Goal: Use online tool/utility: Utilize a website feature to perform a specific function

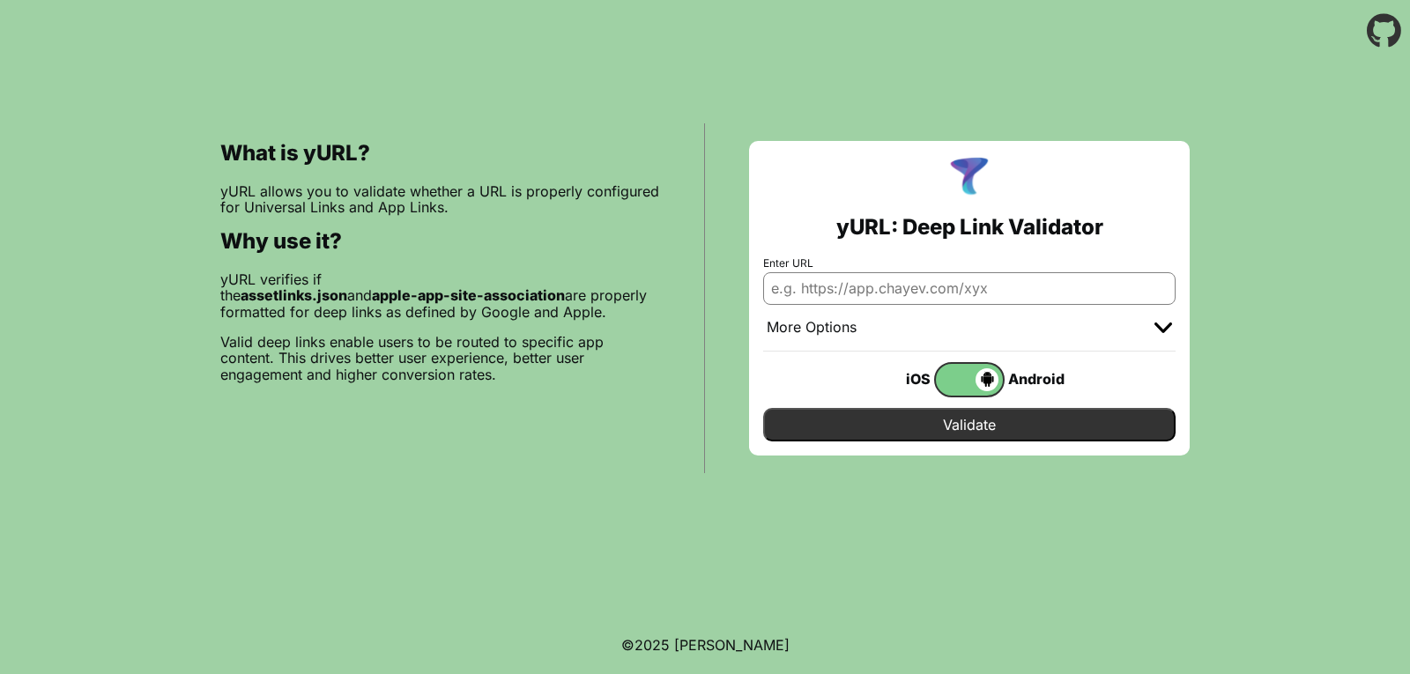
click at [982, 375] on span at bounding box center [967, 379] width 63 height 23
click at [0, 0] on input "checkbox" at bounding box center [0, 0] width 0 height 0
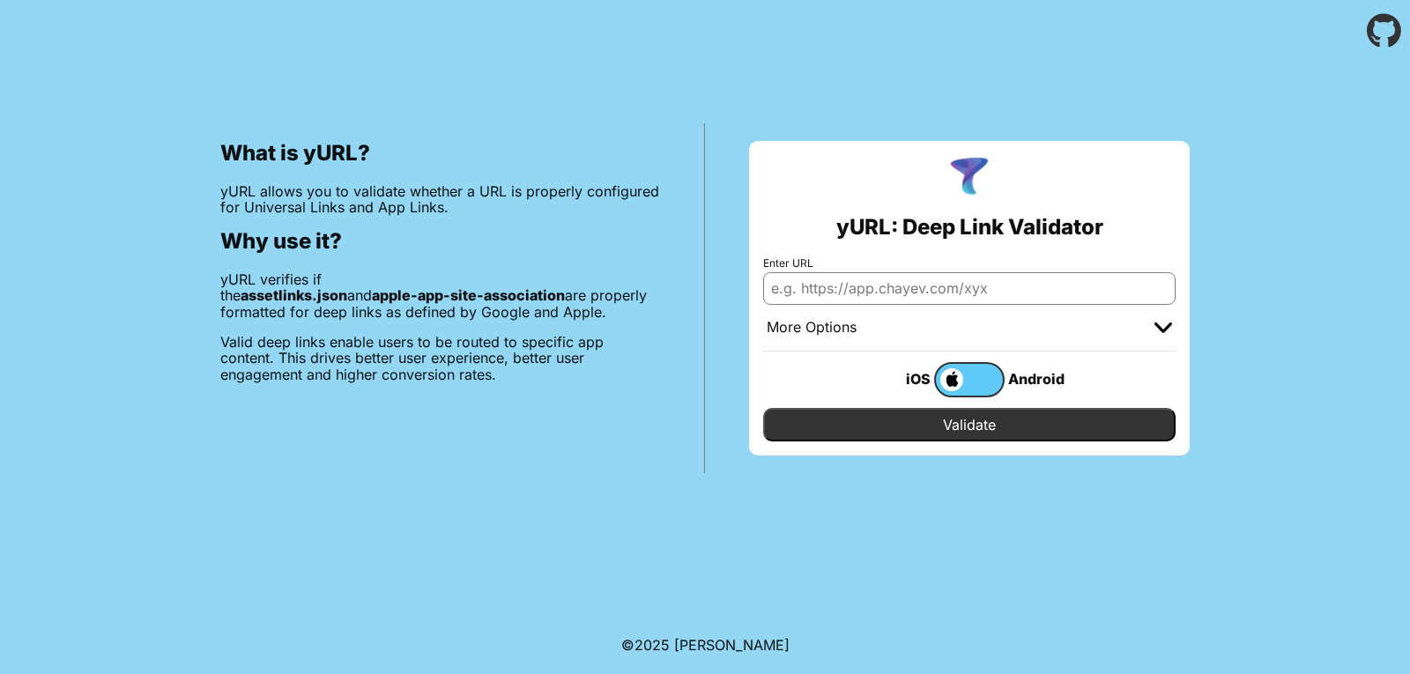
click at [949, 381] on span at bounding box center [949, 379] width 27 height 23
click at [0, 0] on input "checkbox" at bounding box center [0, 0] width 0 height 0
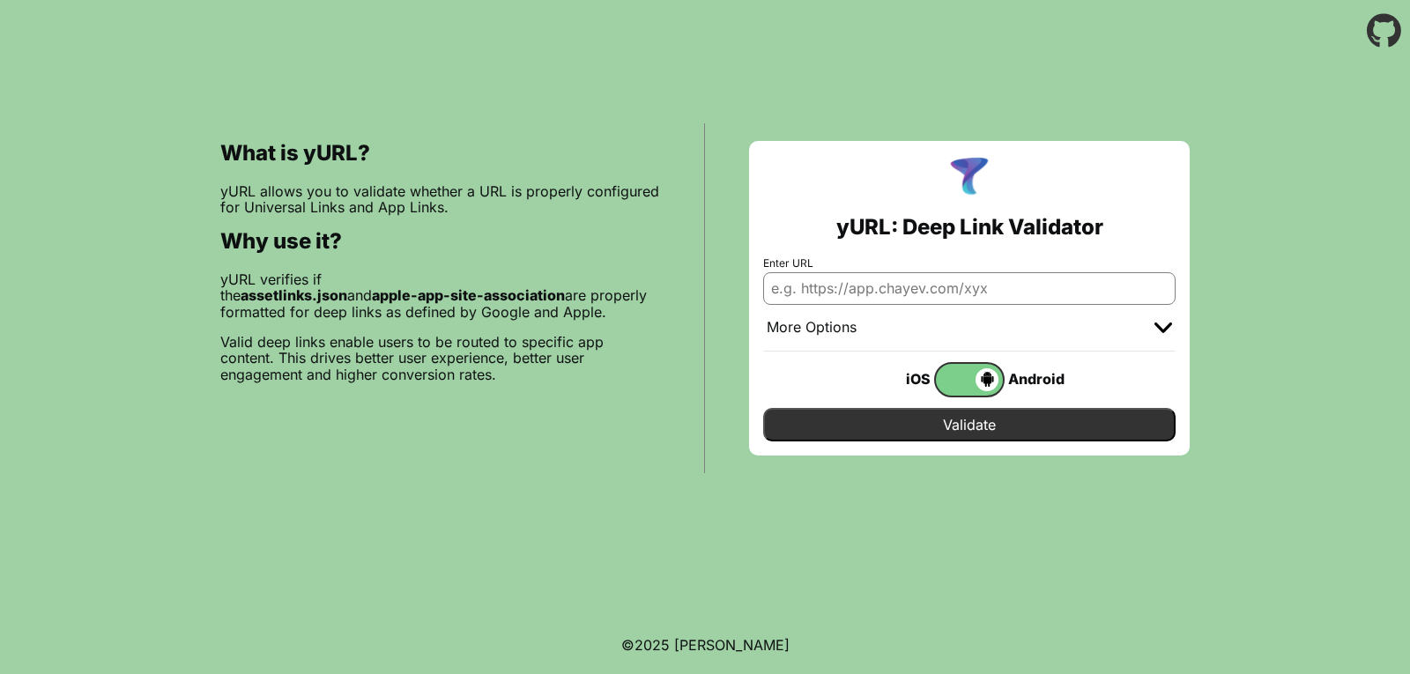
click at [979, 292] on input "Enter URL" at bounding box center [969, 288] width 412 height 32
click at [1073, 290] on input "Enter URL" at bounding box center [969, 288] width 412 height 32
paste input "[URL][DOMAIN_NAME]"
type input "[URL][DOMAIN_NAME]"
click at [999, 415] on input "Validate" at bounding box center [969, 424] width 412 height 33
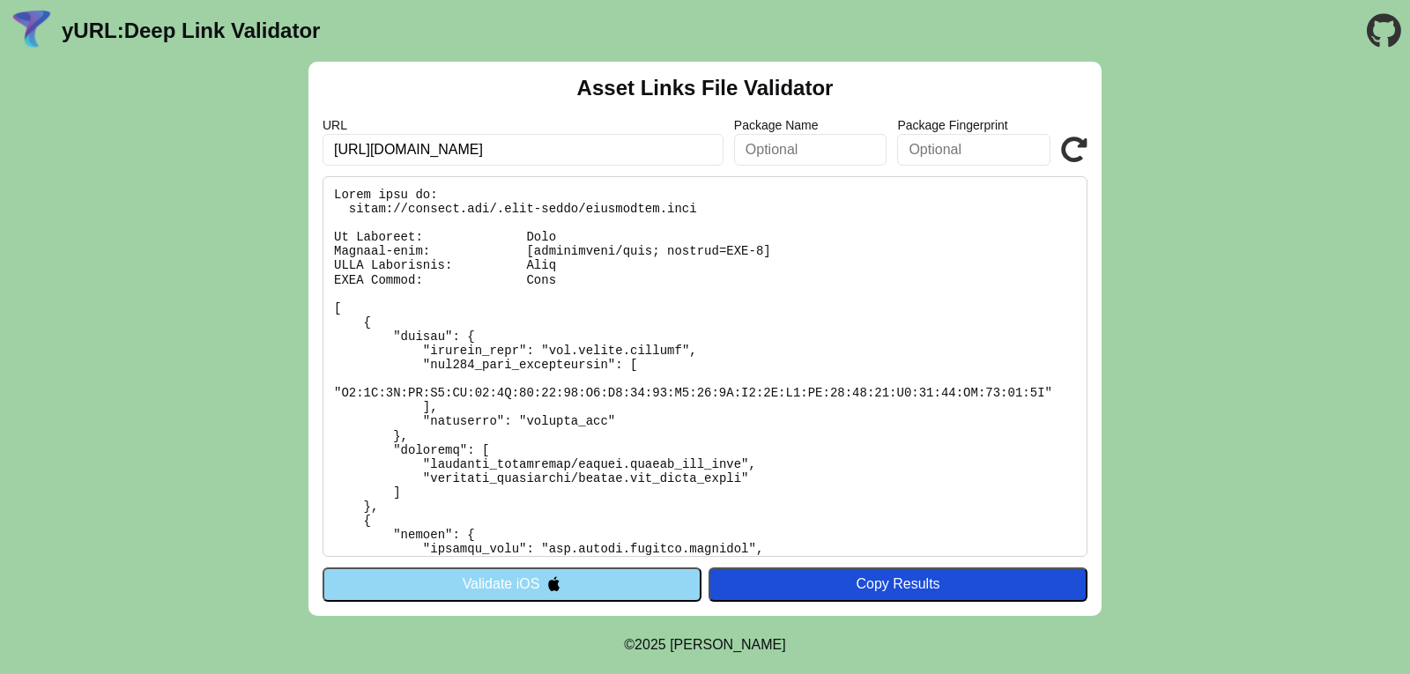
click at [945, 160] on input "text" at bounding box center [973, 150] width 153 height 32
click at [776, 159] on input "text" at bounding box center [810, 150] width 153 height 32
click at [1071, 145] on icon at bounding box center [1074, 150] width 26 height 26
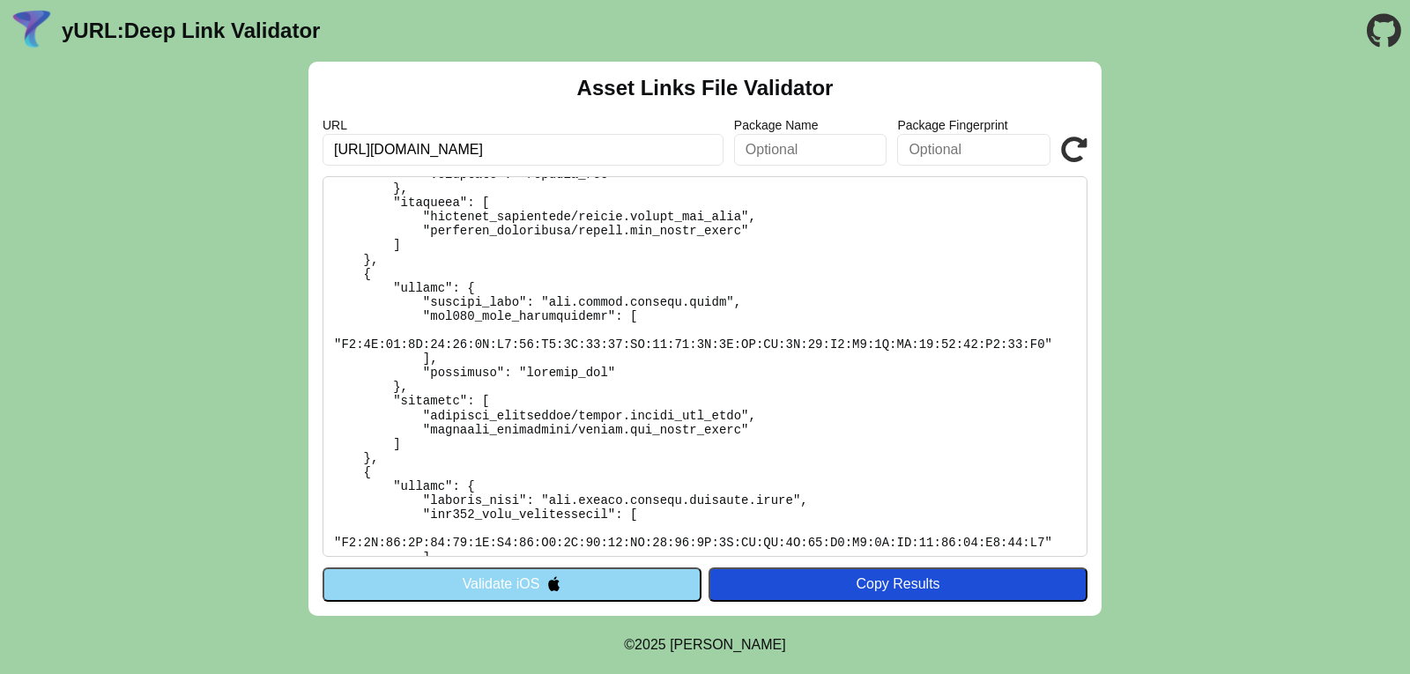
scroll to position [606, 0]
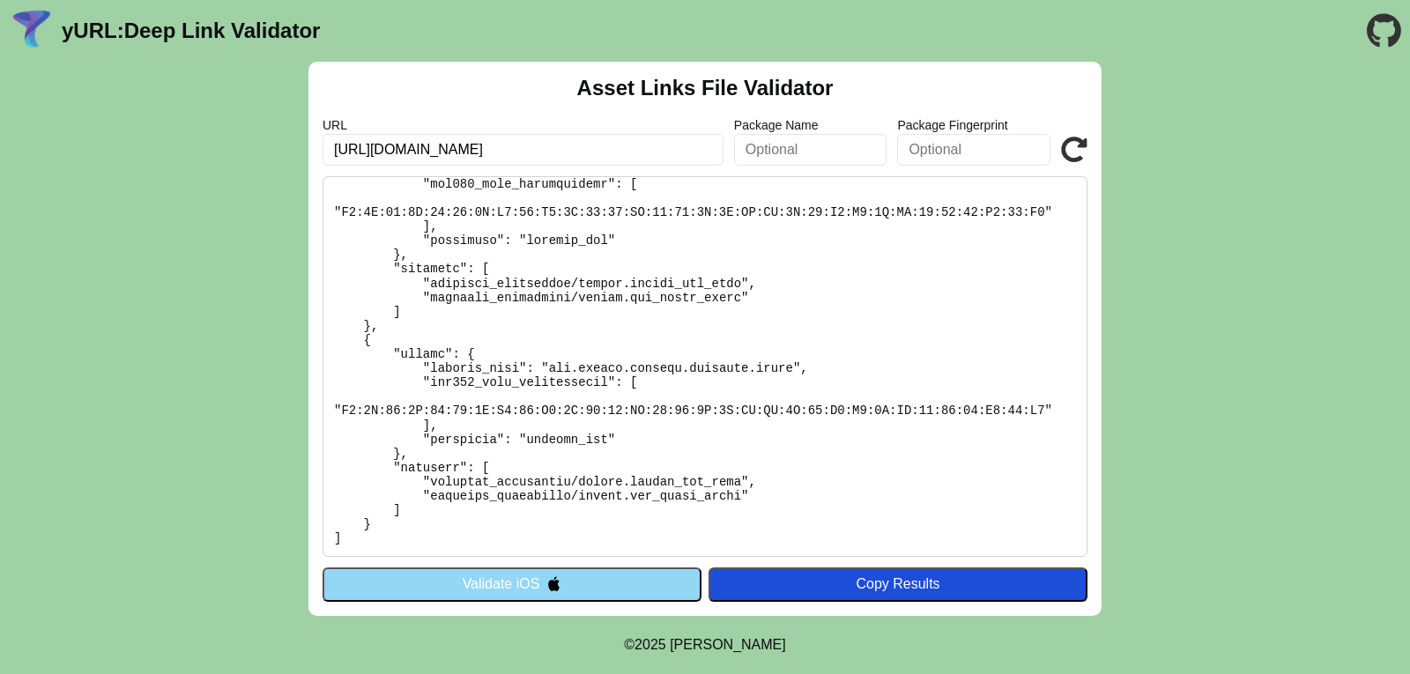
click at [574, 588] on button "Validate iOS" at bounding box center [511, 583] width 379 height 33
